Goal: Information Seeking & Learning: Find specific fact

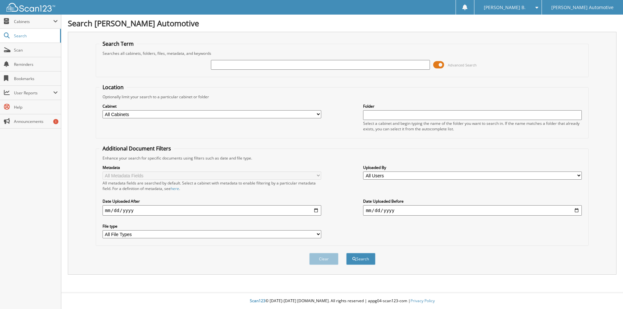
click at [298, 67] on input "text" at bounding box center [320, 65] width 219 height 10
type input "[PERSON_NAME]"
click at [346, 253] on button "Search" at bounding box center [360, 259] width 29 height 12
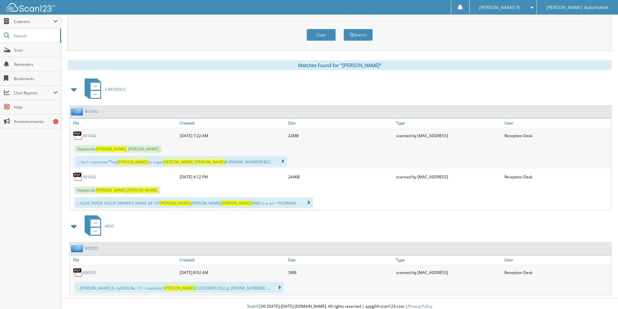
scroll to position [230, 0]
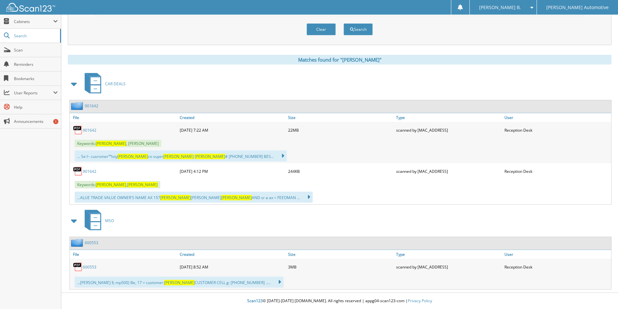
click at [90, 267] on link "600553" at bounding box center [90, 268] width 14 height 6
click at [91, 170] on link "901642" at bounding box center [90, 172] width 14 height 6
click at [93, 133] on div "901642" at bounding box center [124, 130] width 108 height 13
click at [90, 130] on link "901642" at bounding box center [90, 131] width 14 height 6
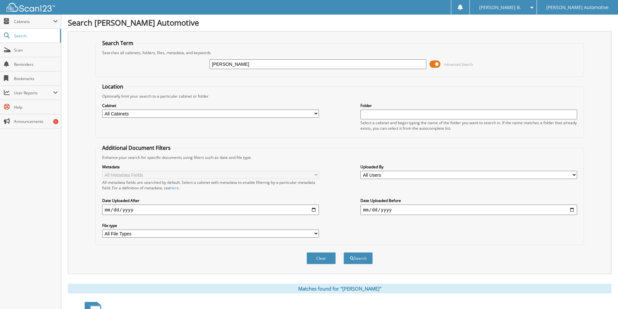
scroll to position [0, 0]
click at [220, 66] on input "RONALD SIMPSON" at bounding box center [318, 65] width 217 height 10
type input "[PERSON_NAME]"
click at [344, 253] on button "Search" at bounding box center [358, 259] width 29 height 12
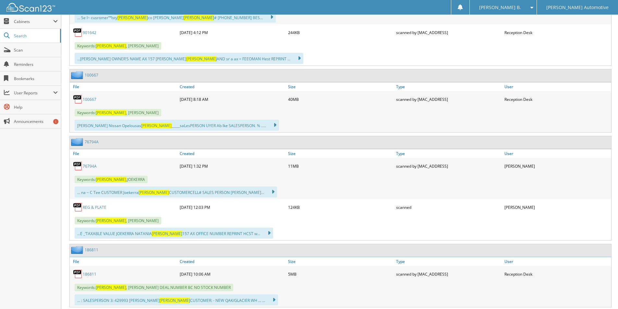
scroll to position [584, 0]
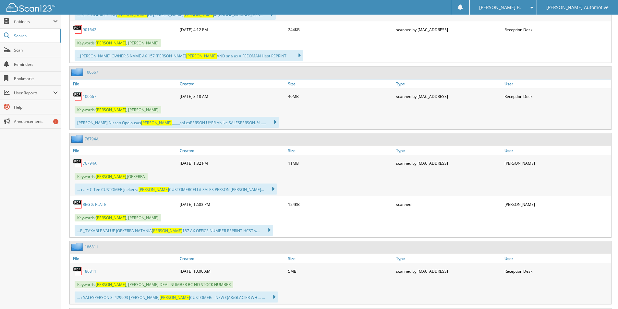
click at [91, 161] on link "76794A" at bounding box center [90, 164] width 14 height 6
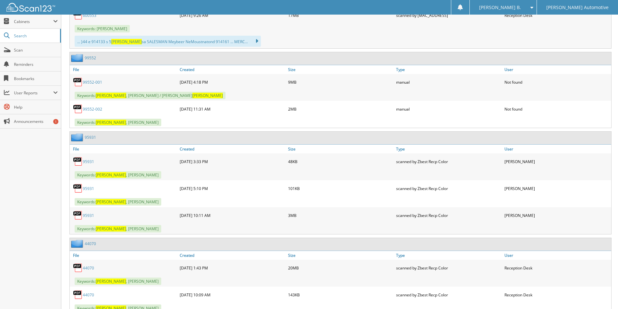
scroll to position [1396, 0]
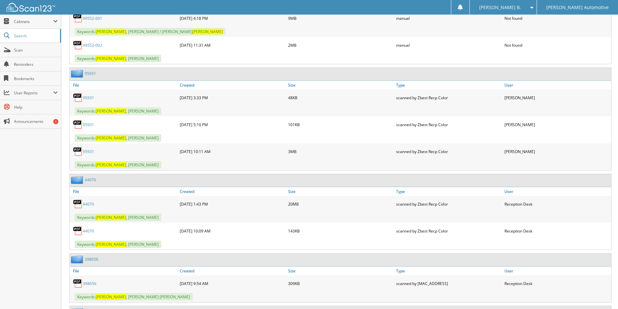
click at [90, 96] on link "95931" at bounding box center [88, 98] width 11 height 6
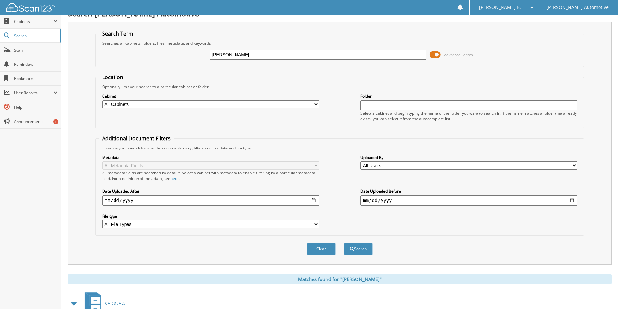
scroll to position [0, 0]
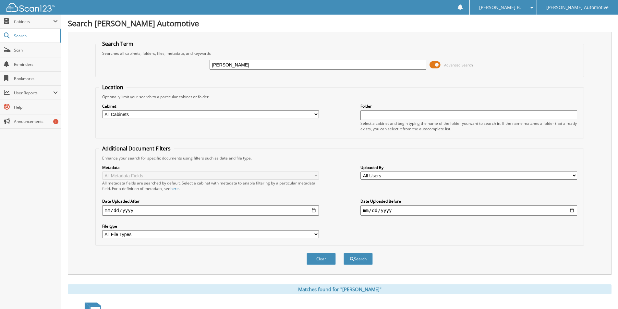
click at [211, 67] on input "SIMPSON" at bounding box center [318, 65] width 217 height 10
type input "MISTY SIMPSON"
click at [344, 253] on button "Search" at bounding box center [358, 259] width 29 height 12
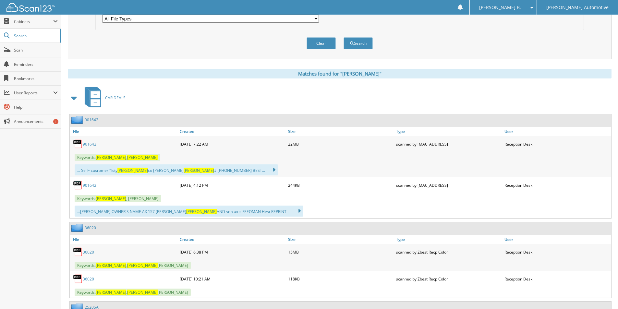
scroll to position [227, 0]
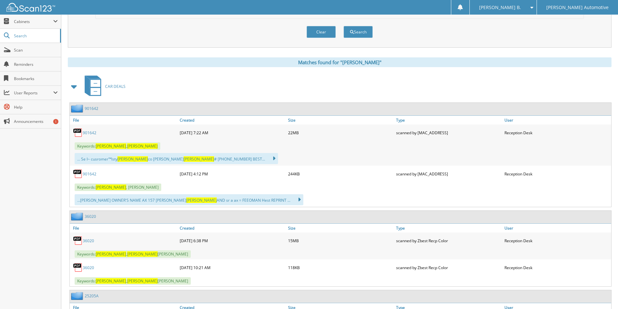
click at [92, 242] on link "36020" at bounding box center [88, 241] width 11 height 6
